Goal: Find specific page/section: Find specific page/section

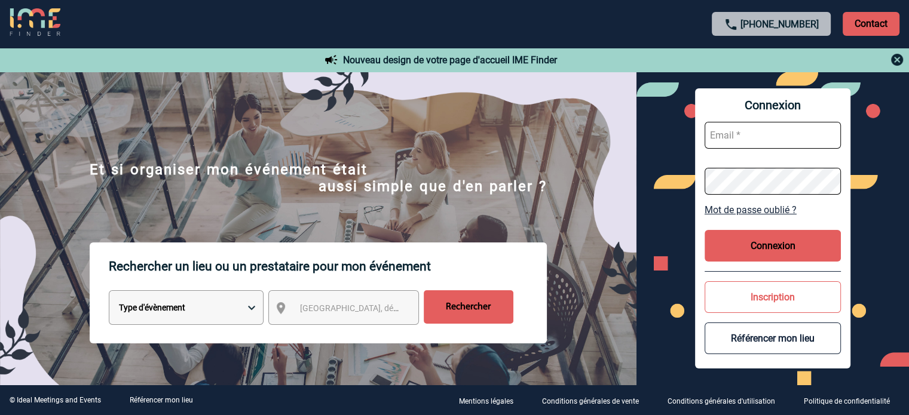
type input "[EMAIL_ADDRESS][DOMAIN_NAME]"
click at [758, 246] on button "Connexion" at bounding box center [773, 246] width 136 height 32
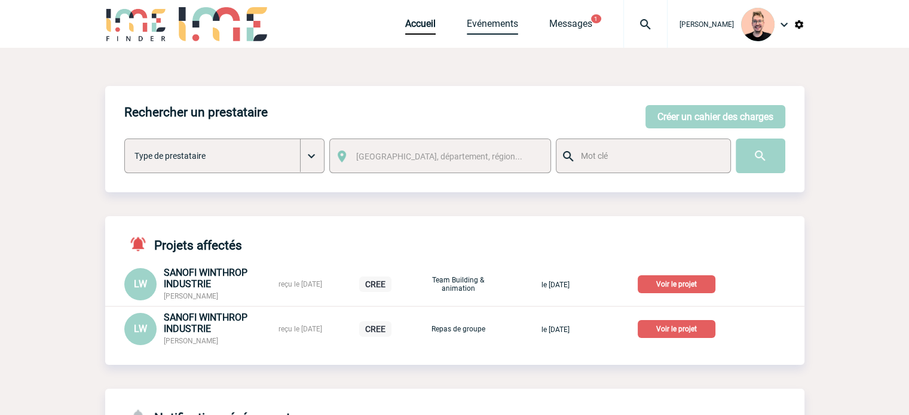
click at [469, 18] on link "Evénements" at bounding box center [492, 26] width 51 height 17
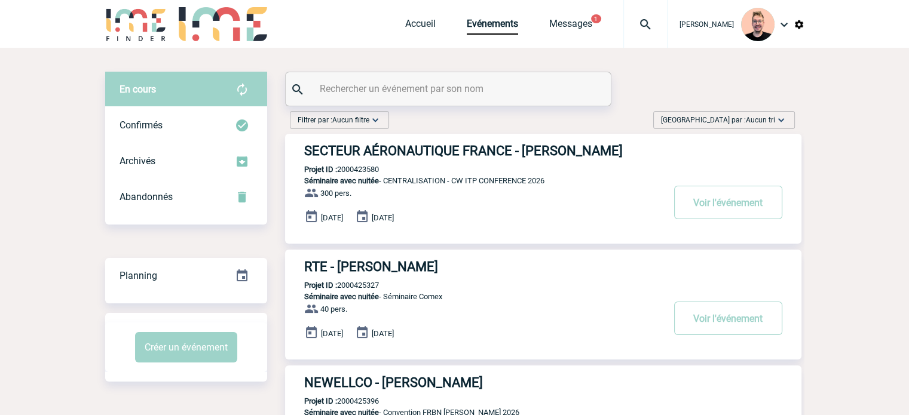
click at [735, 119] on span "Trier par : Aucun tri" at bounding box center [718, 120] width 114 height 12
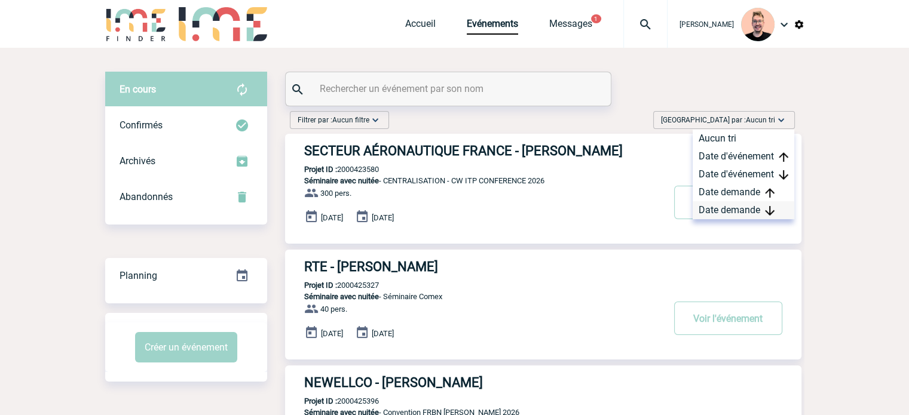
click at [751, 201] on div "Date demande" at bounding box center [744, 210] width 102 height 18
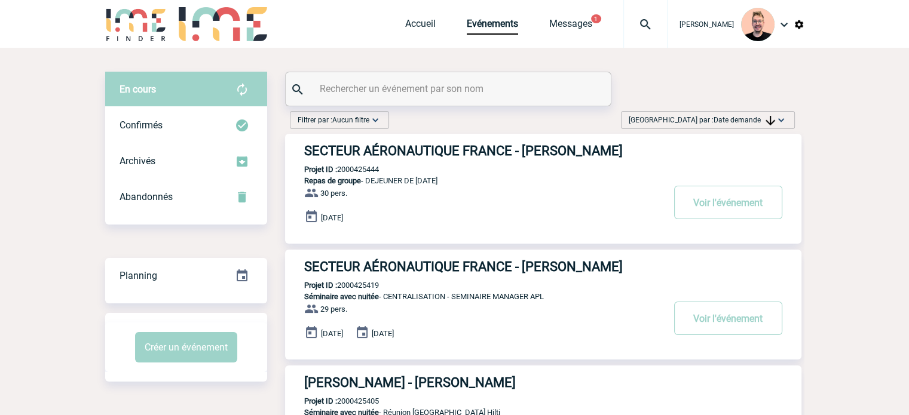
click at [509, 151] on h3 "SECTEUR AÉRONAUTIQUE FRANCE - Jennifer REBEYROL" at bounding box center [483, 150] width 359 height 15
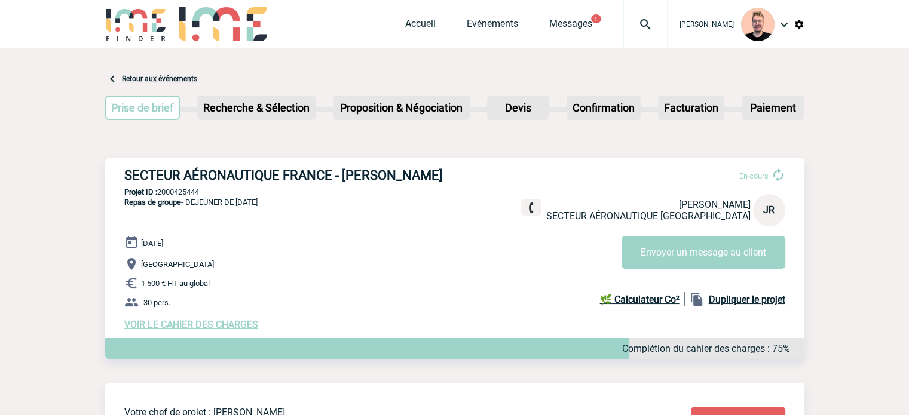
drag, startPoint x: 456, startPoint y: 173, endPoint x: 92, endPoint y: 175, distance: 363.5
drag, startPoint x: 227, startPoint y: 167, endPoint x: 234, endPoint y: 166, distance: 7.3
click at [229, 166] on div "SECTEUR AÉRONAUTIQUE FRANCE - Jennifer REBEYROL En cours Jennifer REBEYROL SECT…" at bounding box center [454, 249] width 699 height 182
click at [452, 178] on h3 "SECTEUR AÉRONAUTIQUE FRANCE - Jennifer REBEYROL" at bounding box center [303, 175] width 359 height 15
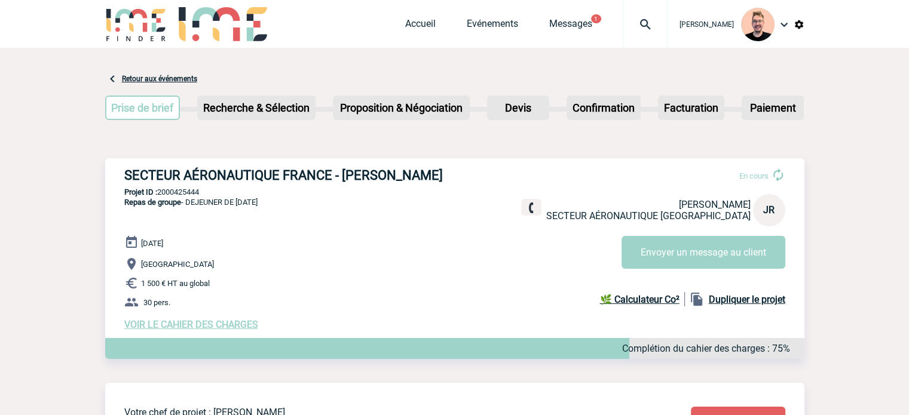
drag, startPoint x: 457, startPoint y: 176, endPoint x: 124, endPoint y: 173, distance: 332.4
click at [124, 173] on h3 "SECTEUR AÉRONAUTIQUE FRANCE - Jennifer REBEYROL" at bounding box center [303, 175] width 359 height 15
copy h3 "SECTEUR AÉRONAUTIQUE FRANCE - Jennifer REBEYROL"
click at [168, 192] on p "Projet ID : 2000425444" at bounding box center [454, 192] width 699 height 9
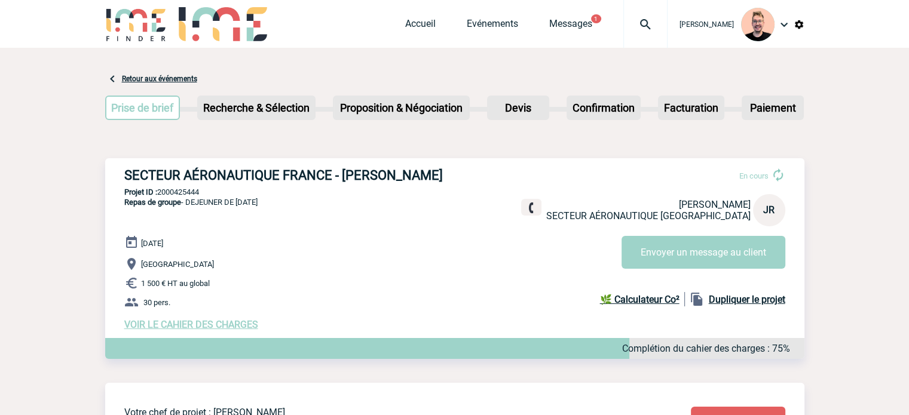
copy p "2000425444"
click at [208, 219] on p "Repas de groupe - DEJEUNER DE NOEL" at bounding box center [181, 216] width 152 height 38
click at [185, 190] on p "Projet ID : 2000425444" at bounding box center [454, 192] width 699 height 9
copy p "2000425444"
